Goal: Task Accomplishment & Management: Manage account settings

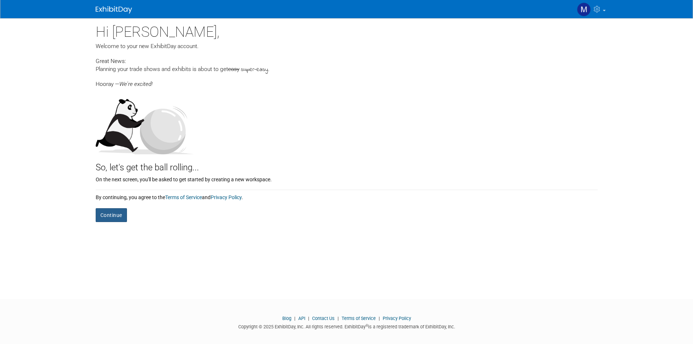
click at [113, 219] on button "Continue" at bounding box center [111, 215] width 31 height 14
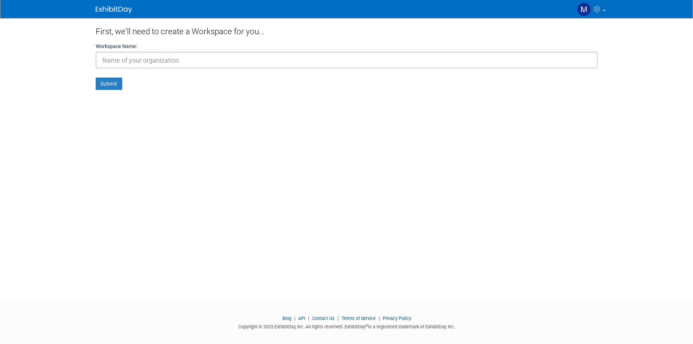
click at [161, 64] on input "text" at bounding box center [347, 60] width 502 height 17
type input "BUILDERcon"
click at [115, 89] on button "Submit" at bounding box center [109, 83] width 27 height 12
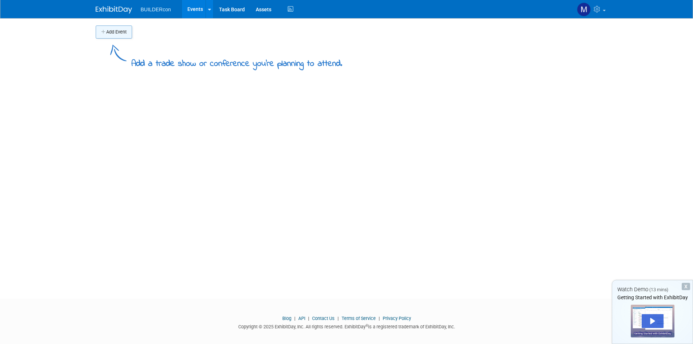
click at [116, 37] on button "Add Event" at bounding box center [114, 31] width 36 height 13
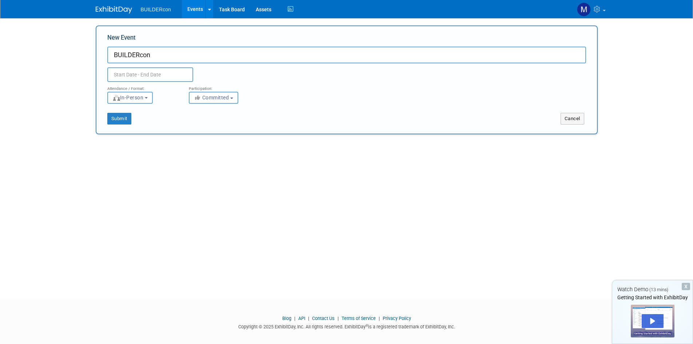
type input "BUILDERcon"
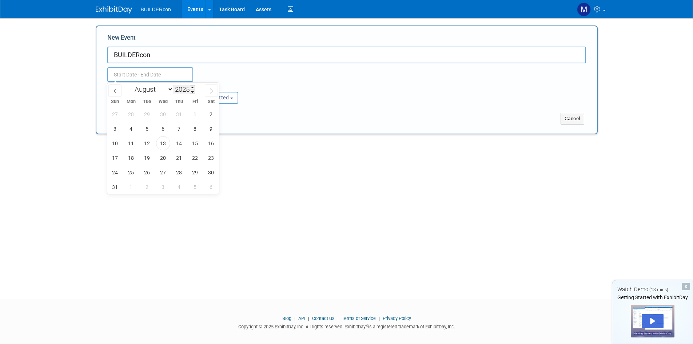
click at [189, 88] on input "2025" at bounding box center [184, 89] width 22 height 8
click at [194, 87] on span at bounding box center [192, 87] width 5 height 4
type input "2026"
click at [172, 88] on select "January February March April May June July August September October November De…" at bounding box center [152, 89] width 42 height 9
click at [131, 85] on select "January February March April May June July August September October November De…" at bounding box center [152, 89] width 42 height 9
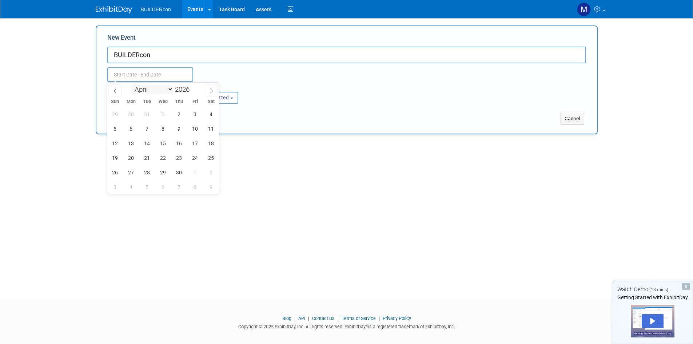
click at [169, 88] on select "January February March April May June July August September October November De…" at bounding box center [152, 89] width 42 height 9
select select "4"
click at [131, 85] on select "January February March April May June July August September October November De…" at bounding box center [152, 89] width 42 height 9
click at [181, 144] on span "14" at bounding box center [179, 143] width 14 height 14
type input "May 14, 2026 to May 14, 2026"
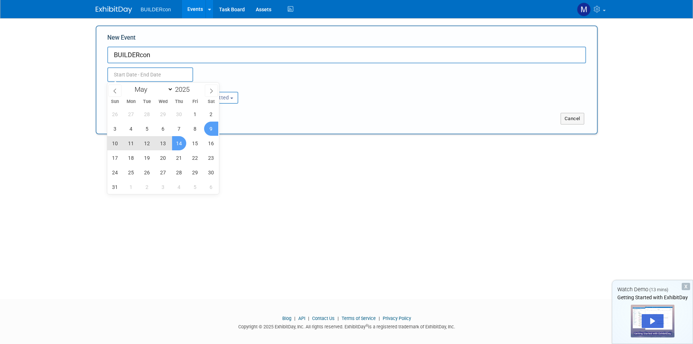
type input "May 14, 2026 to May 14, 2026"
click at [285, 123] on div "Submit" at bounding box center [200, 119] width 208 height 12
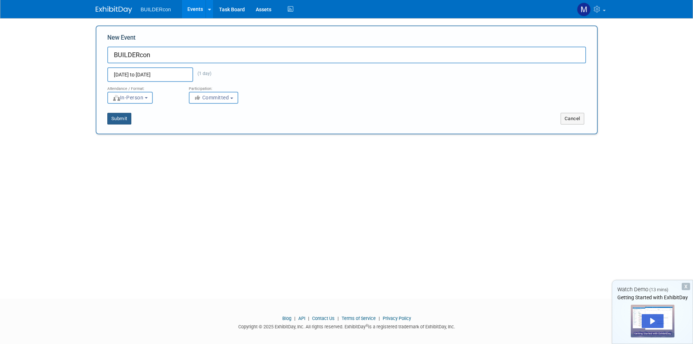
click at [122, 117] on button "Submit" at bounding box center [119, 119] width 24 height 12
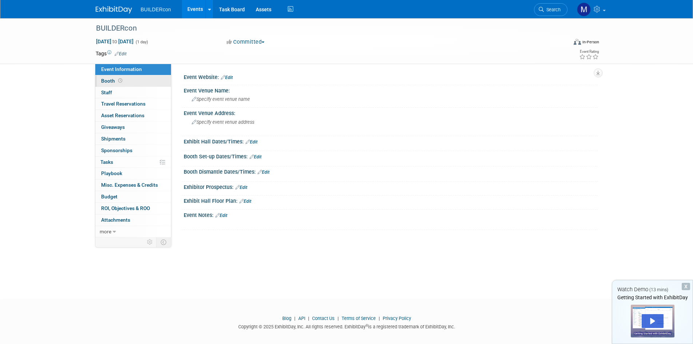
click at [139, 84] on link "Booth" at bounding box center [133, 80] width 76 height 11
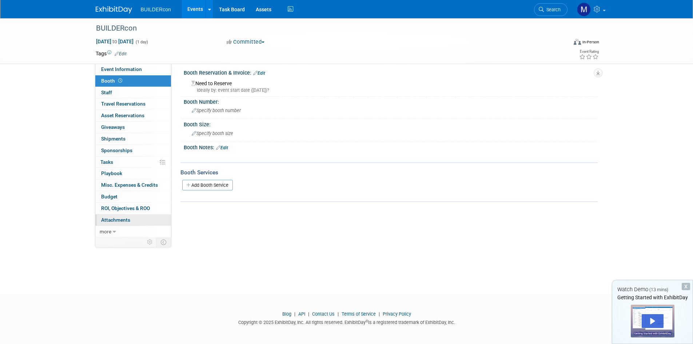
scroll to position [6, 0]
click at [133, 232] on link "more" at bounding box center [133, 231] width 76 height 11
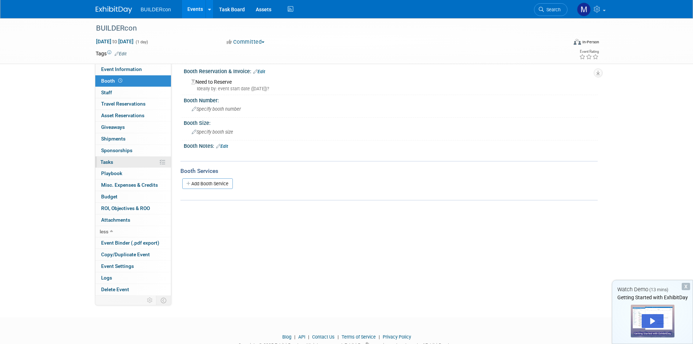
click at [148, 161] on link "0% Tasks 0%" at bounding box center [133, 161] width 76 height 11
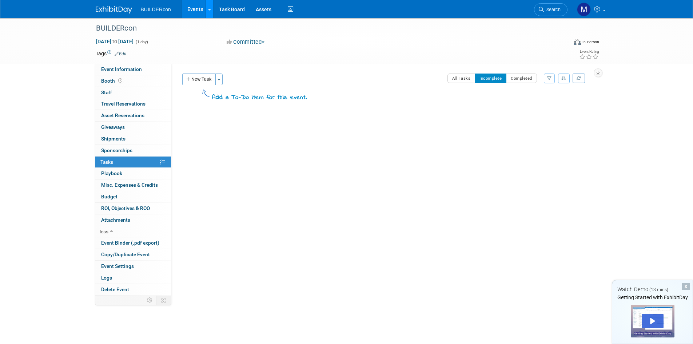
click at [209, 5] on link at bounding box center [209, 9] width 8 height 18
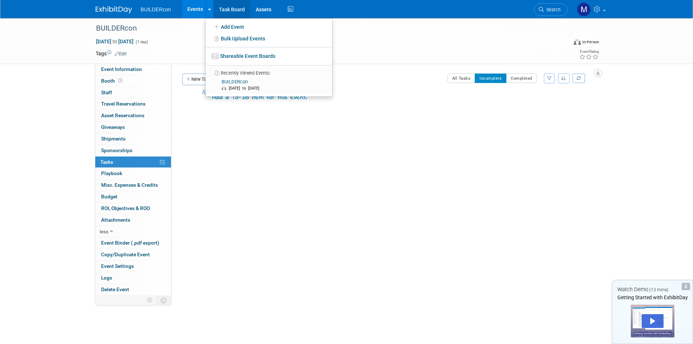
click at [221, 9] on link "Task Board" at bounding box center [231, 9] width 37 height 18
